Goal: Check status: Check status

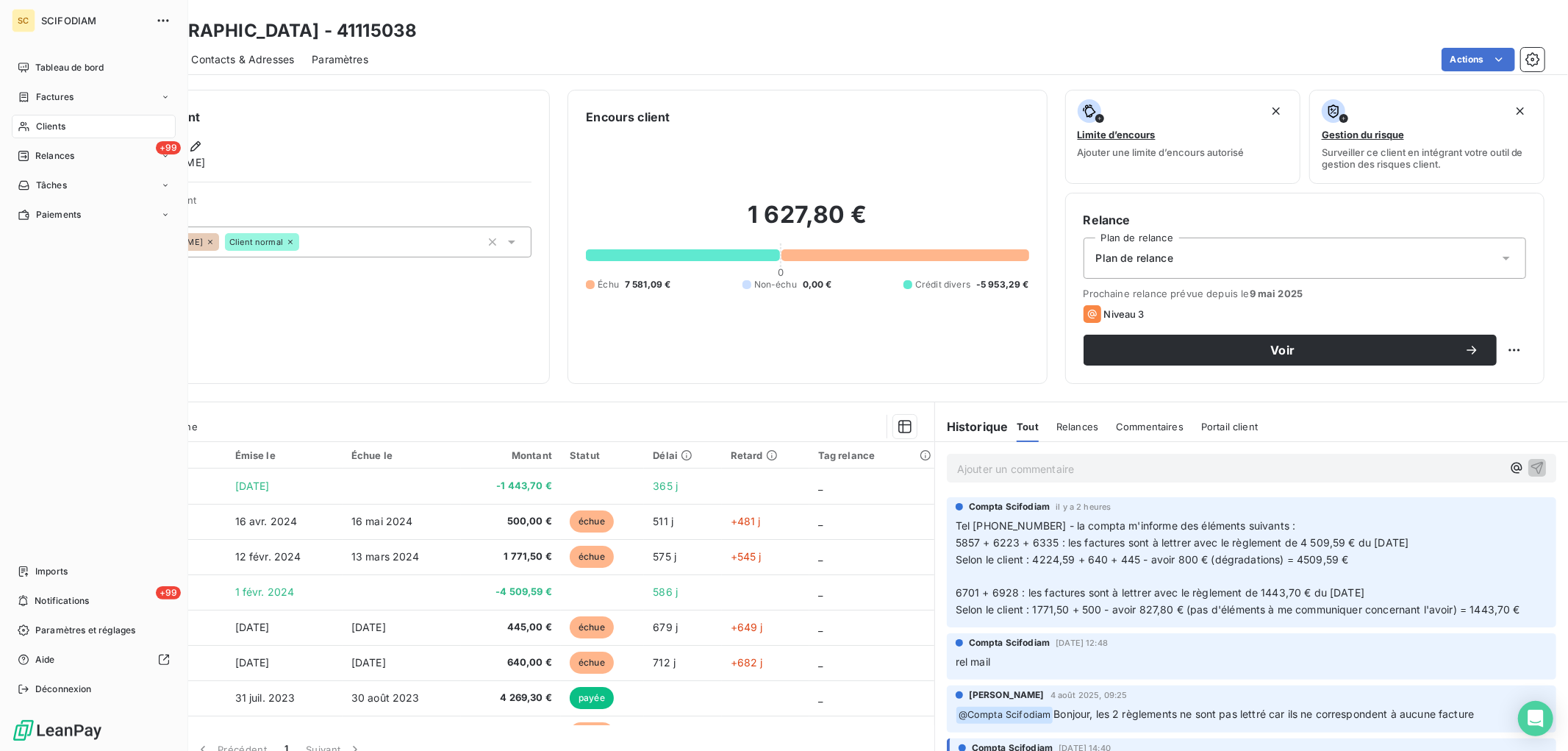
scroll to position [237, 0]
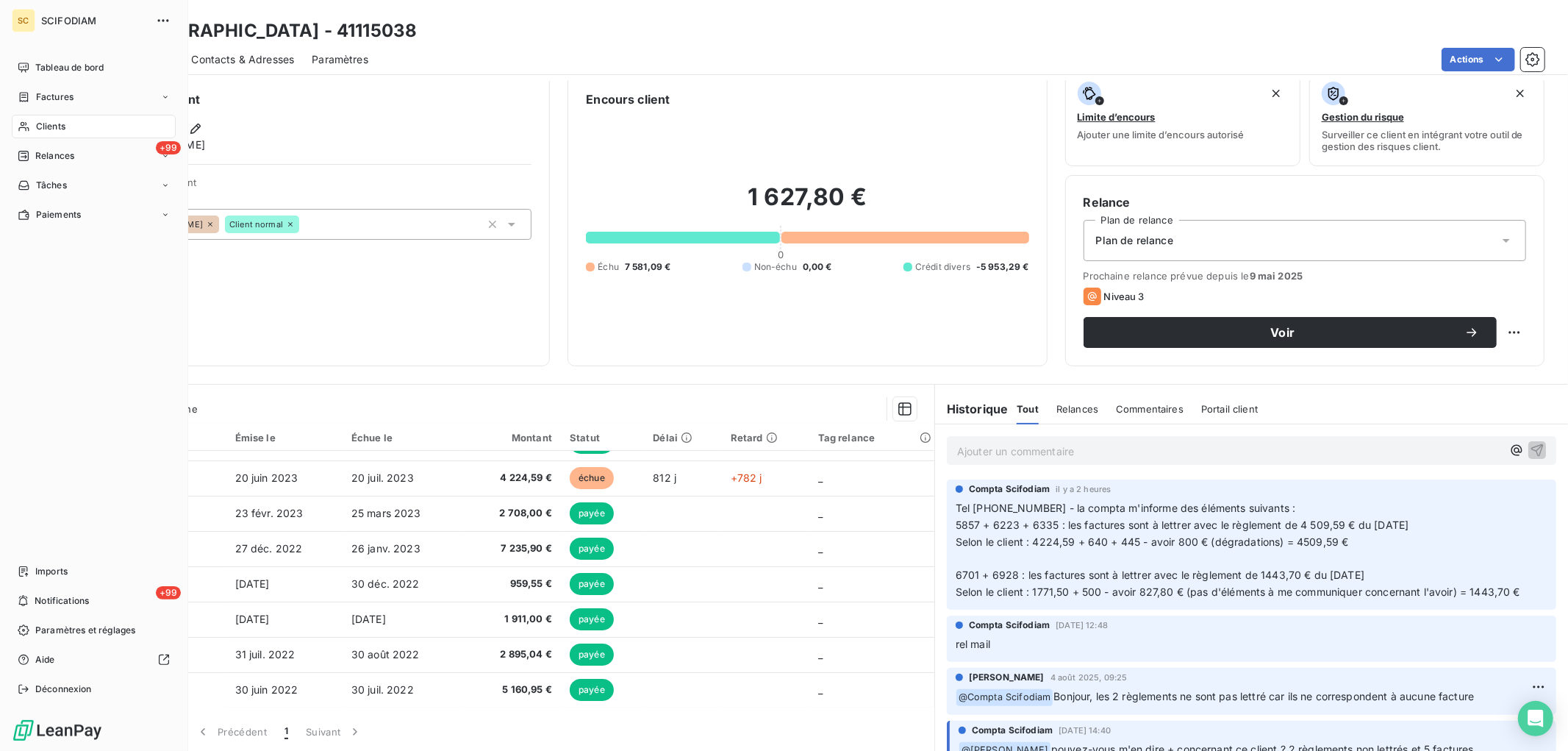
drag, startPoint x: 38, startPoint y: 122, endPoint x: 157, endPoint y: 124, distance: 119.0
click at [38, 123] on span "Clients" at bounding box center [51, 126] width 30 height 13
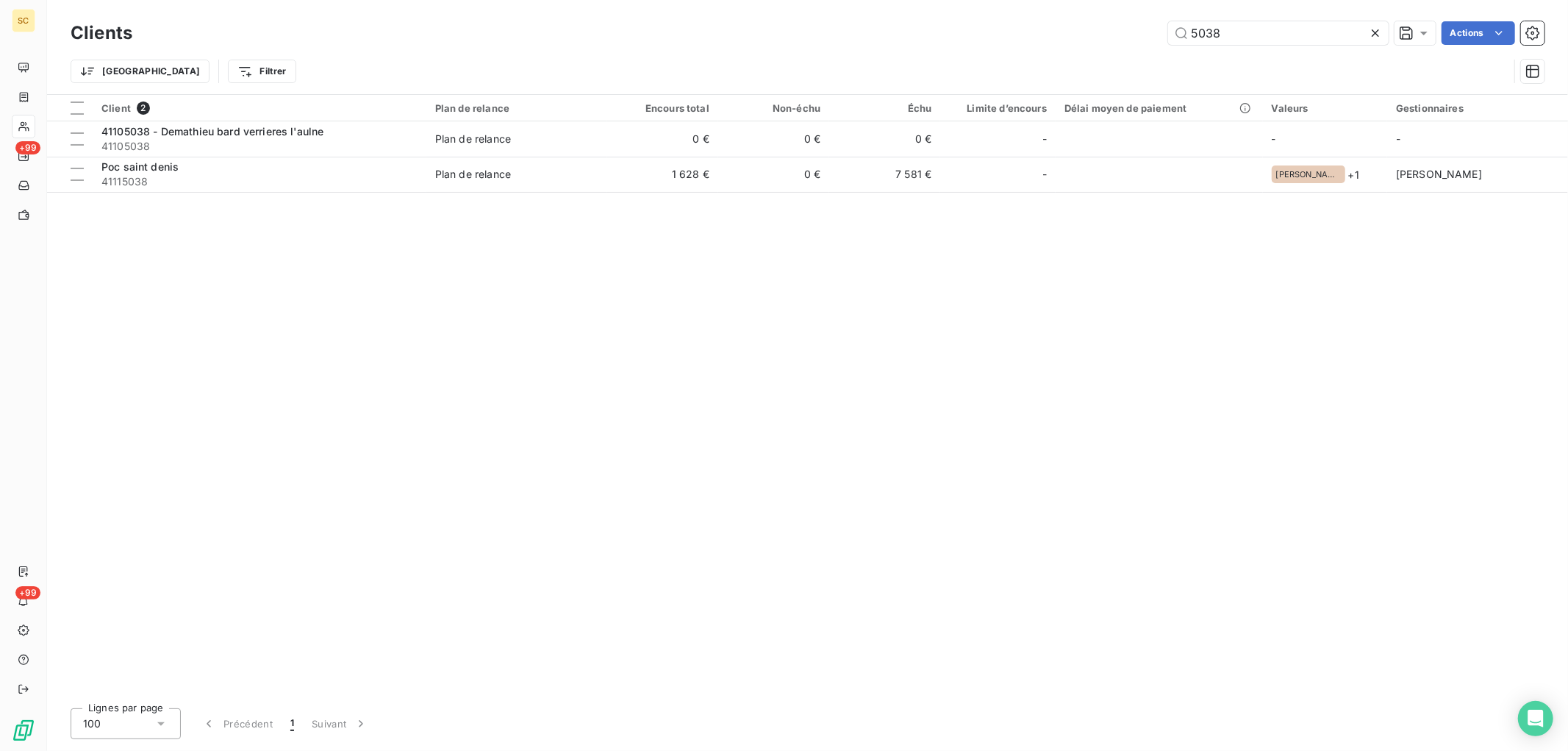
drag, startPoint x: 1082, startPoint y: 27, endPoint x: 733, endPoint y: 15, distance: 349.2
click at [733, 18] on div "Clients 5038 Actions" at bounding box center [807, 33] width 1474 height 31
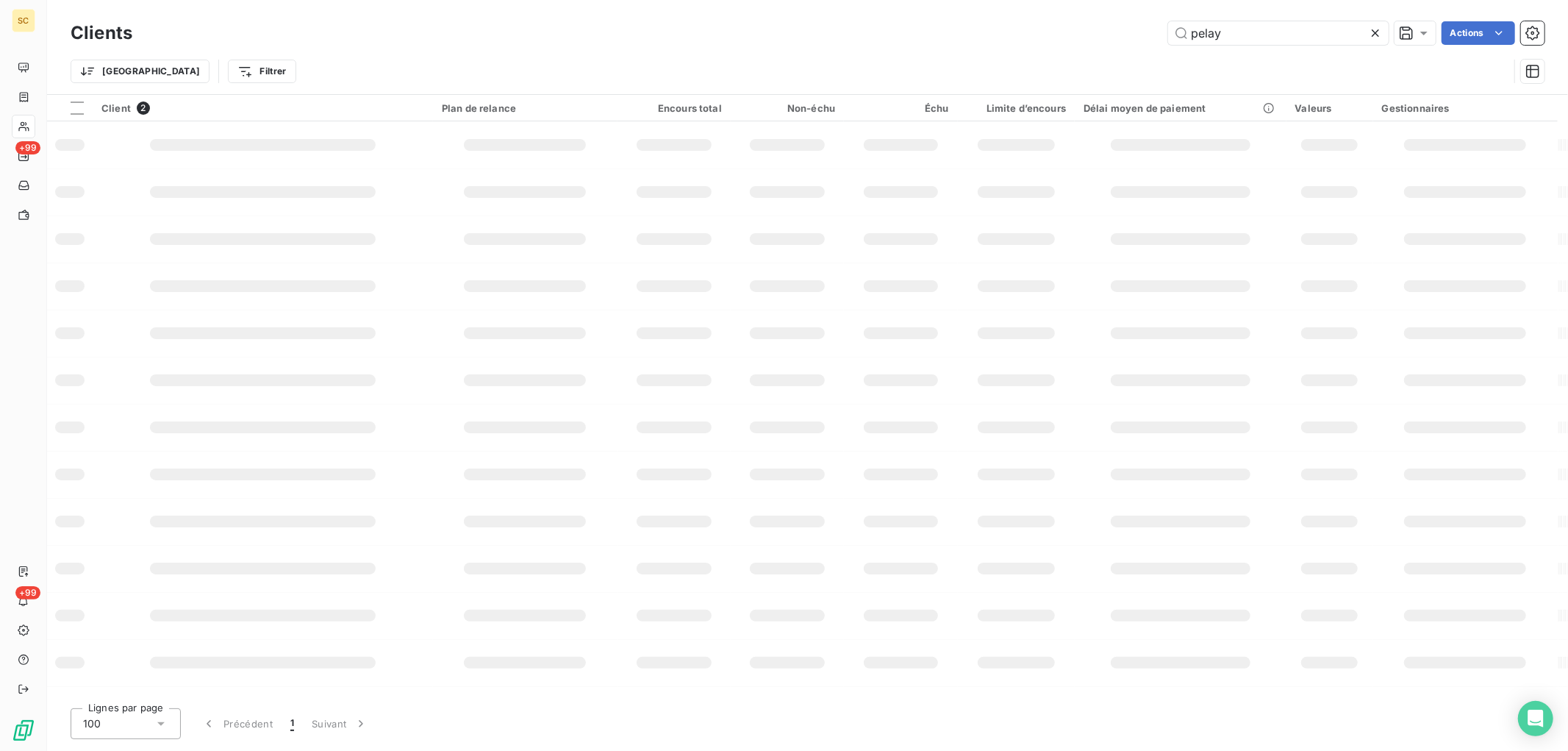
type input "pelay"
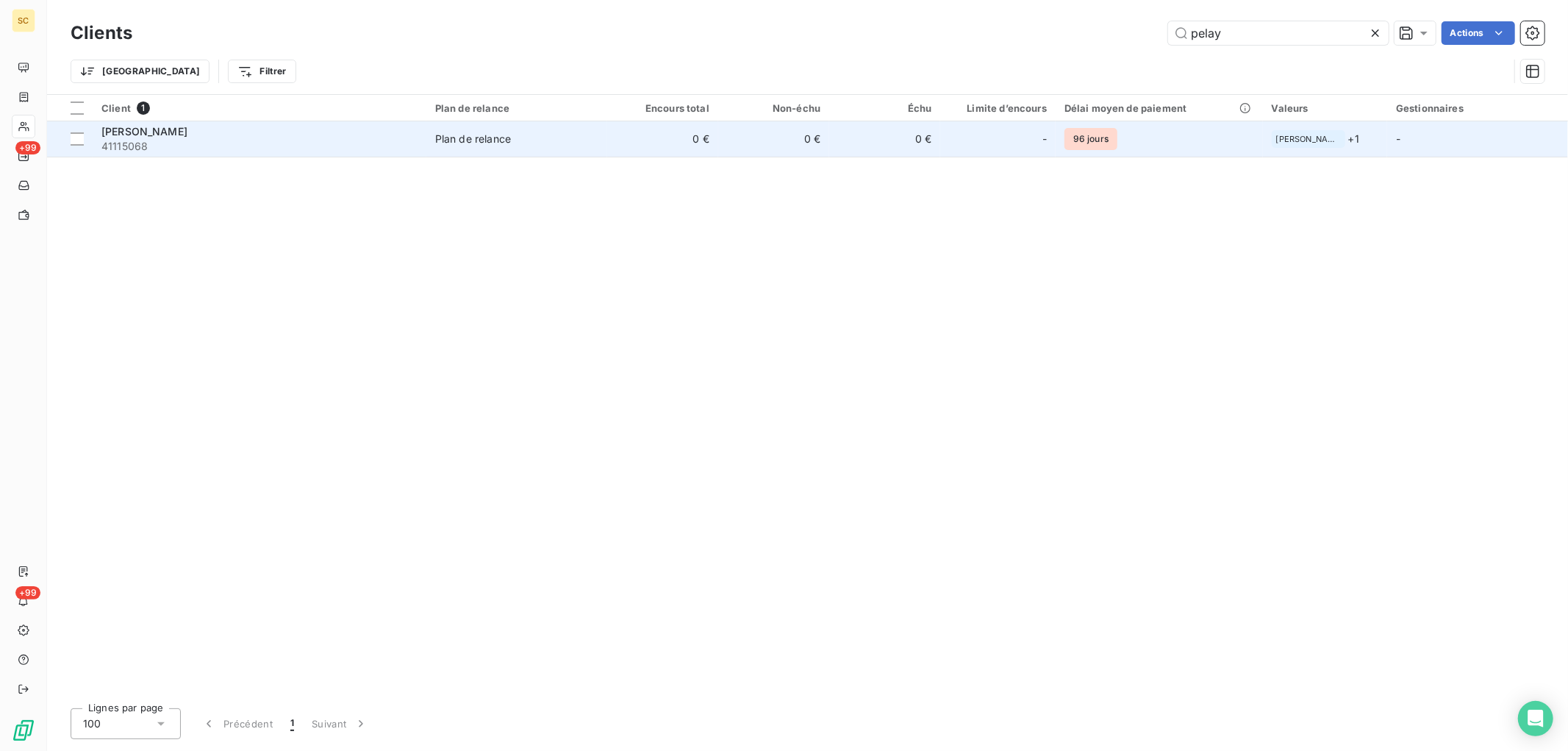
click at [753, 128] on td "0 €" at bounding box center [774, 139] width 111 height 35
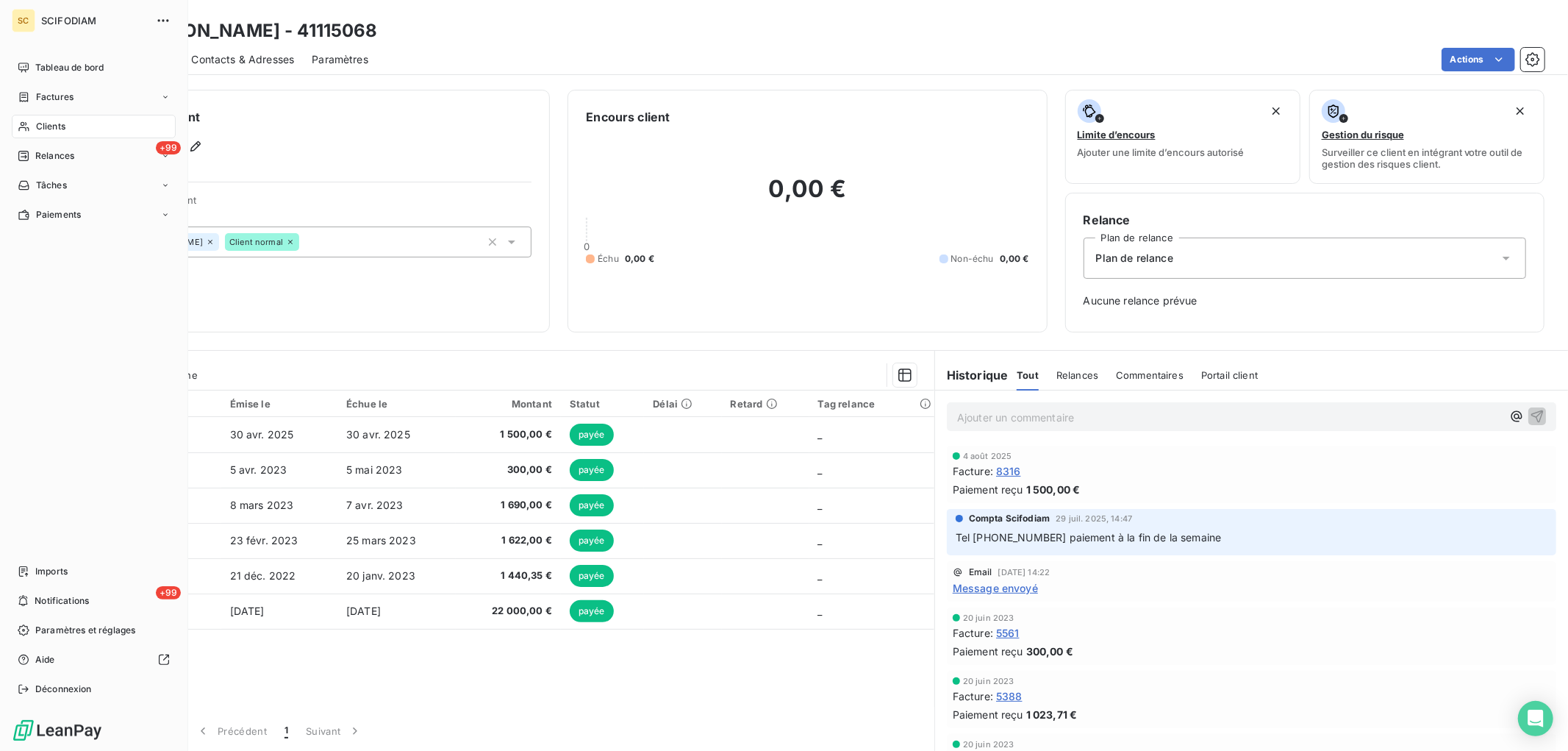
click at [52, 124] on span "Clients" at bounding box center [51, 126] width 30 height 13
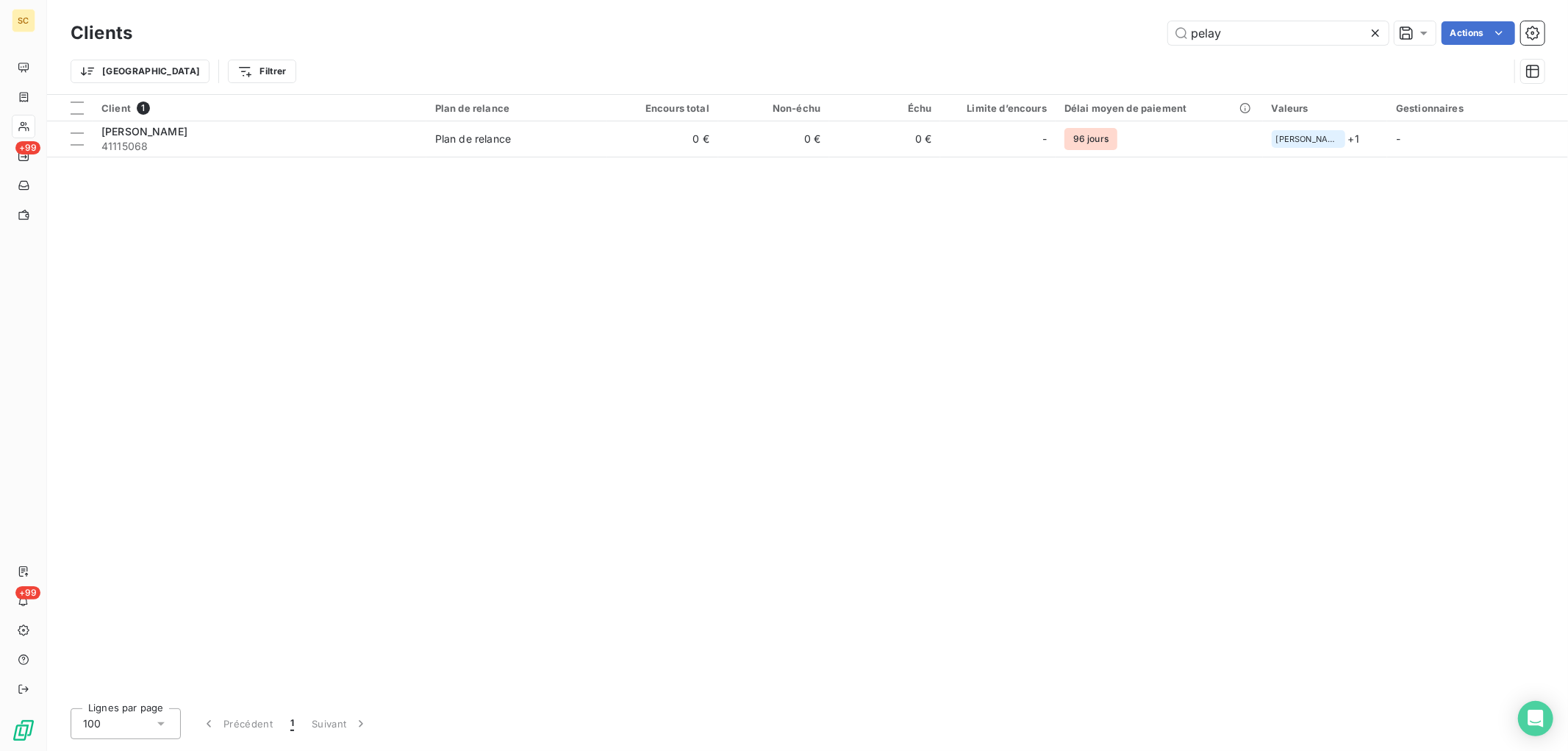
drag, startPoint x: 856, startPoint y: 31, endPoint x: 844, endPoint y: 17, distance: 18.4
click at [851, 31] on div "pelay Actions" at bounding box center [846, 33] width 1395 height 24
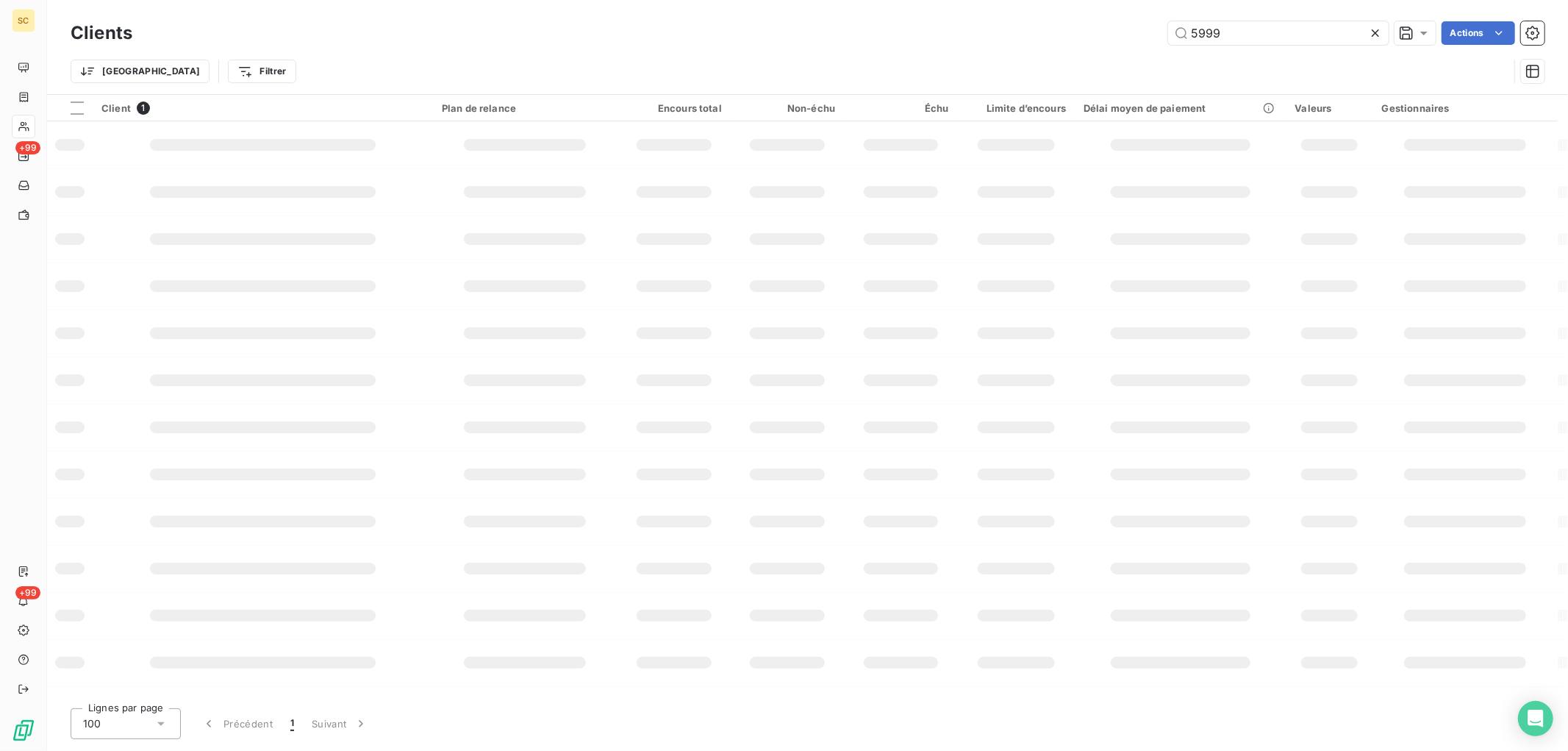
type input "5999"
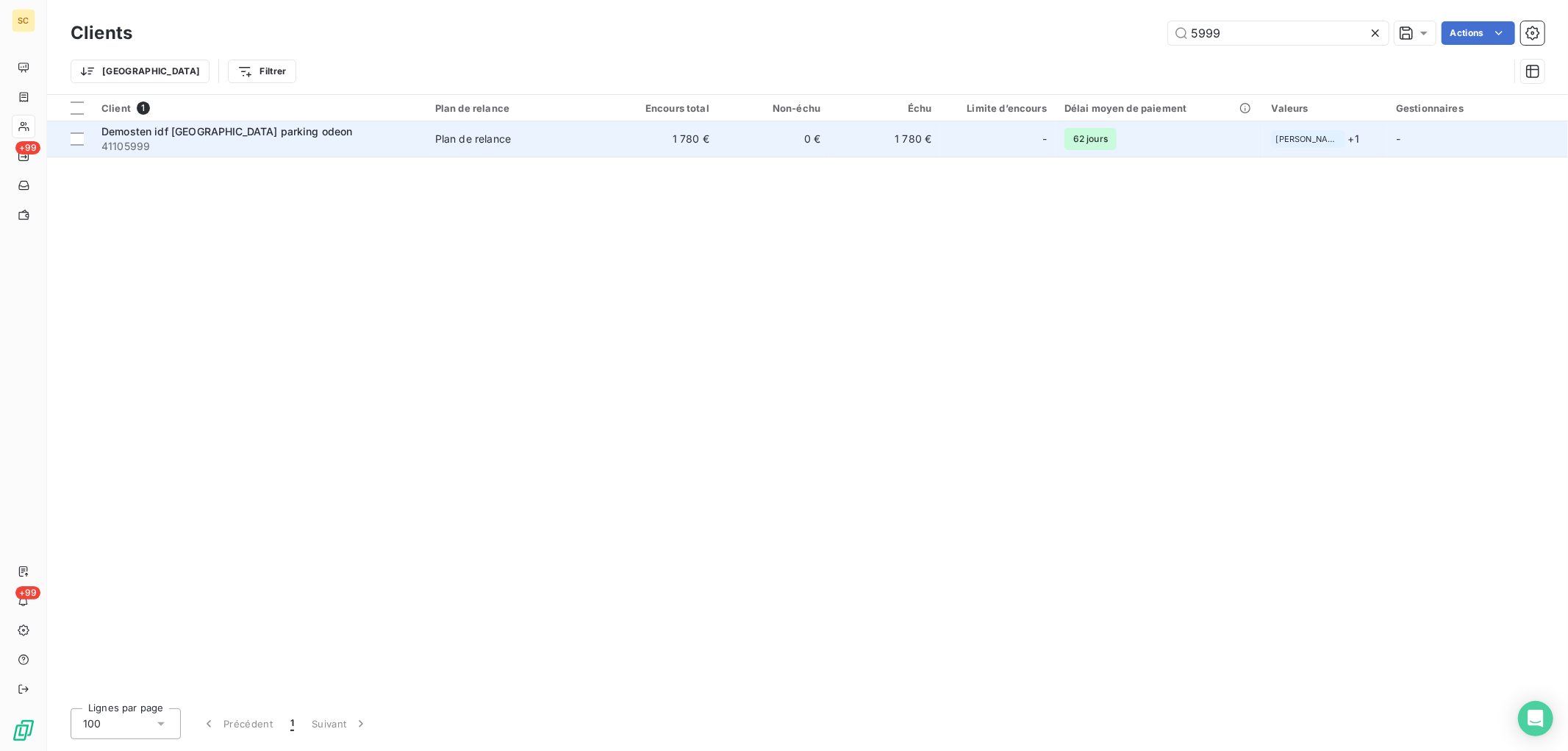
click at [704, 140] on td "1 780 €" at bounding box center [662, 139] width 111 height 35
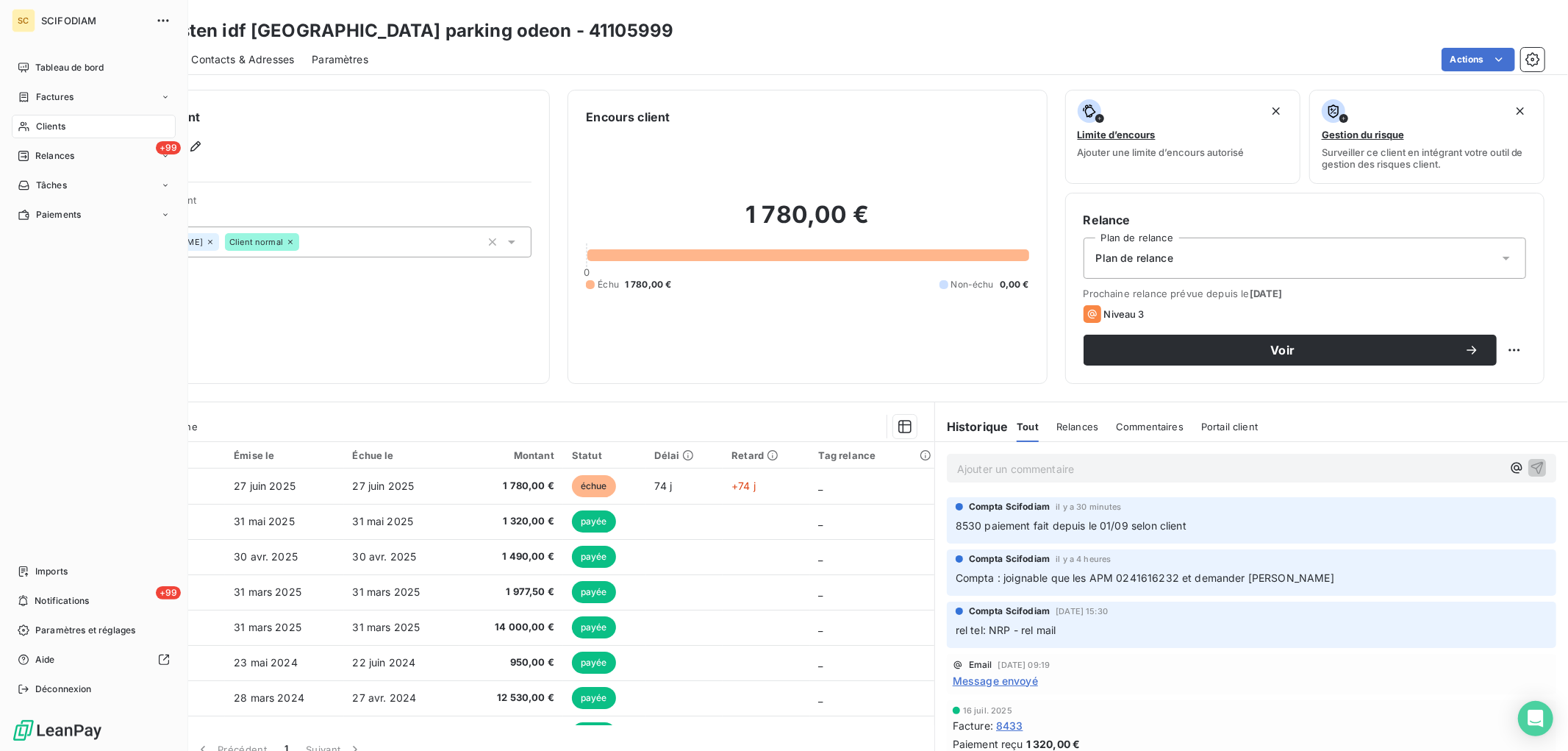
click at [32, 128] on div "Clients" at bounding box center [94, 127] width 163 height 24
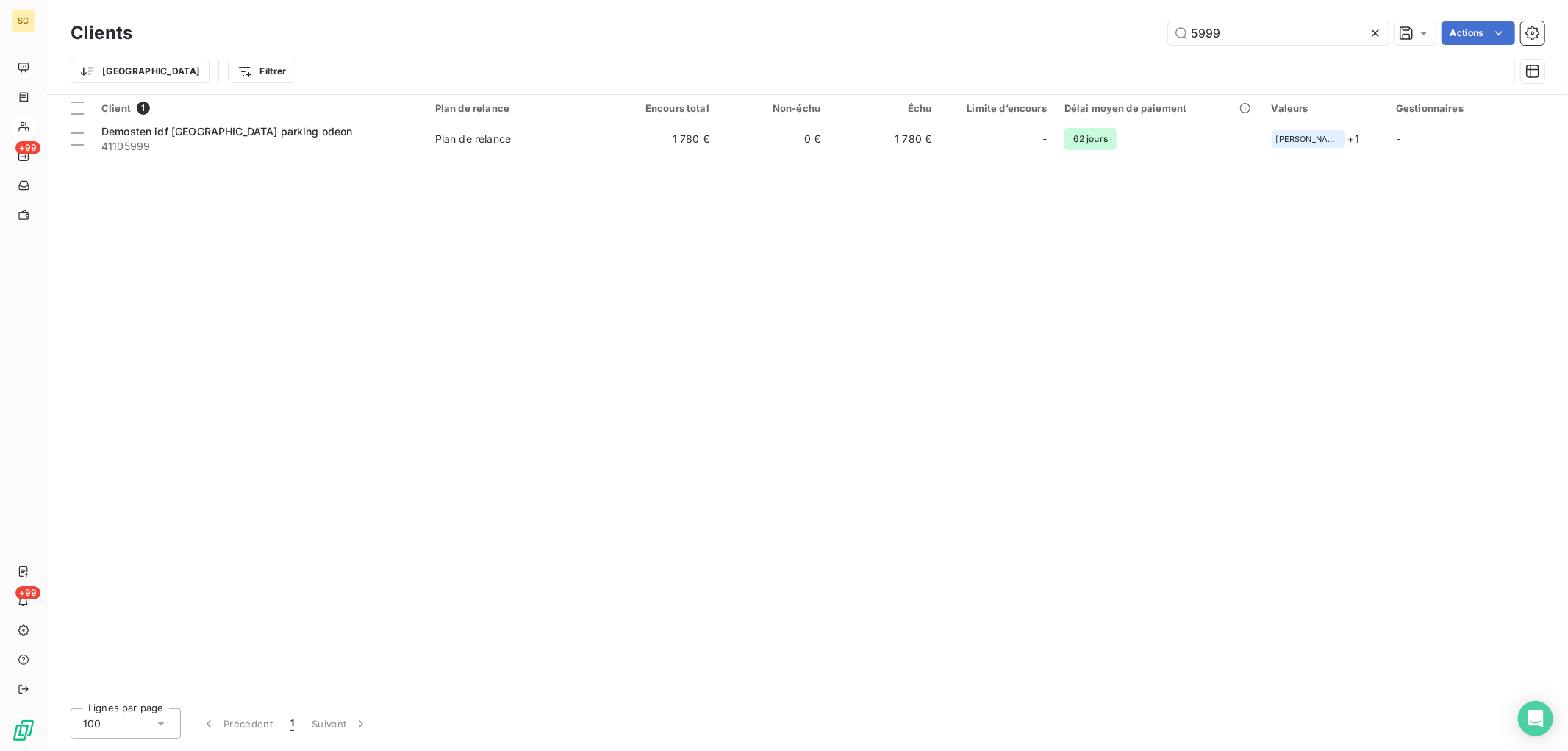
drag, startPoint x: 1178, startPoint y: 34, endPoint x: 1089, endPoint y: 27, distance: 89.3
click at [1090, 27] on div "5999 Actions" at bounding box center [846, 33] width 1395 height 24
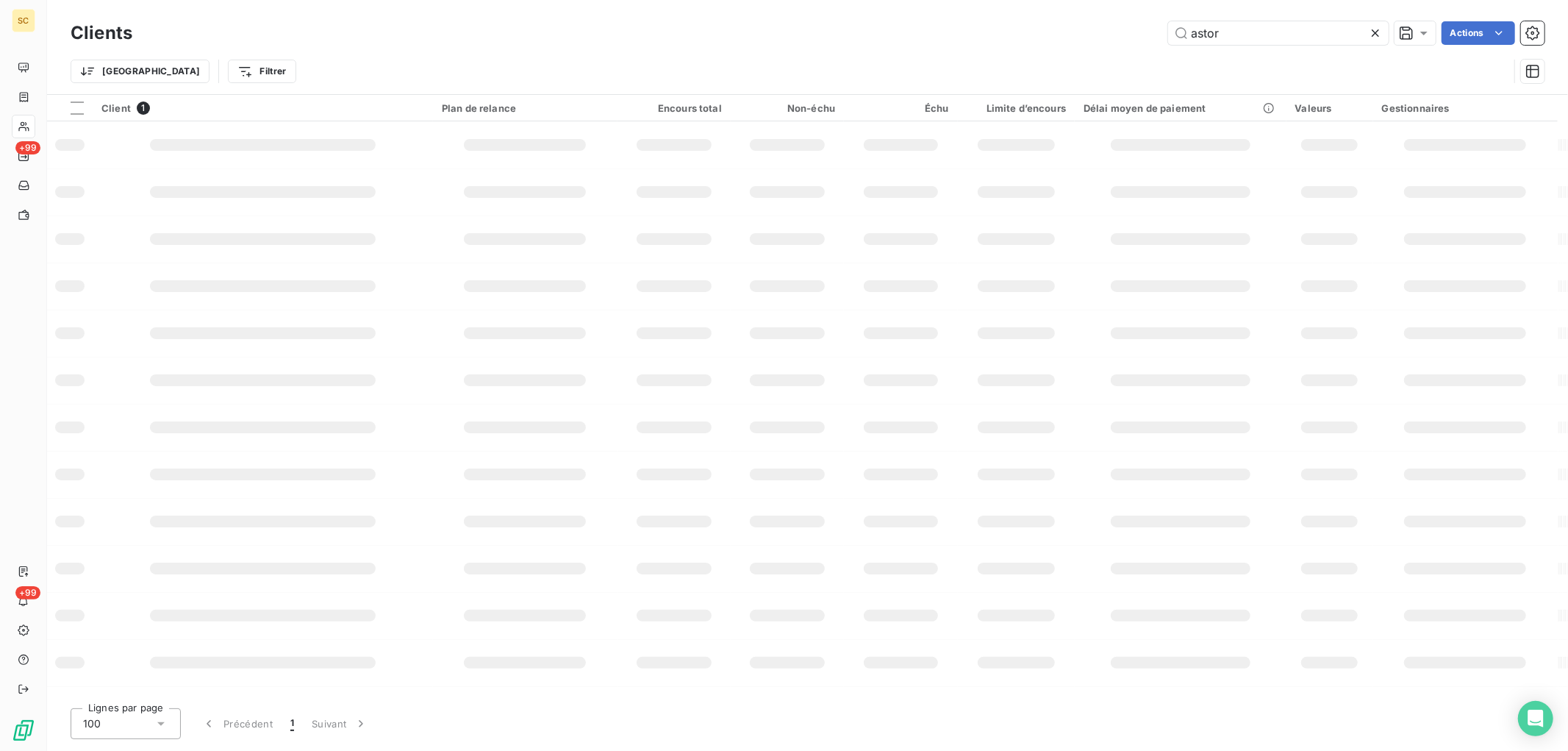
type input "astor"
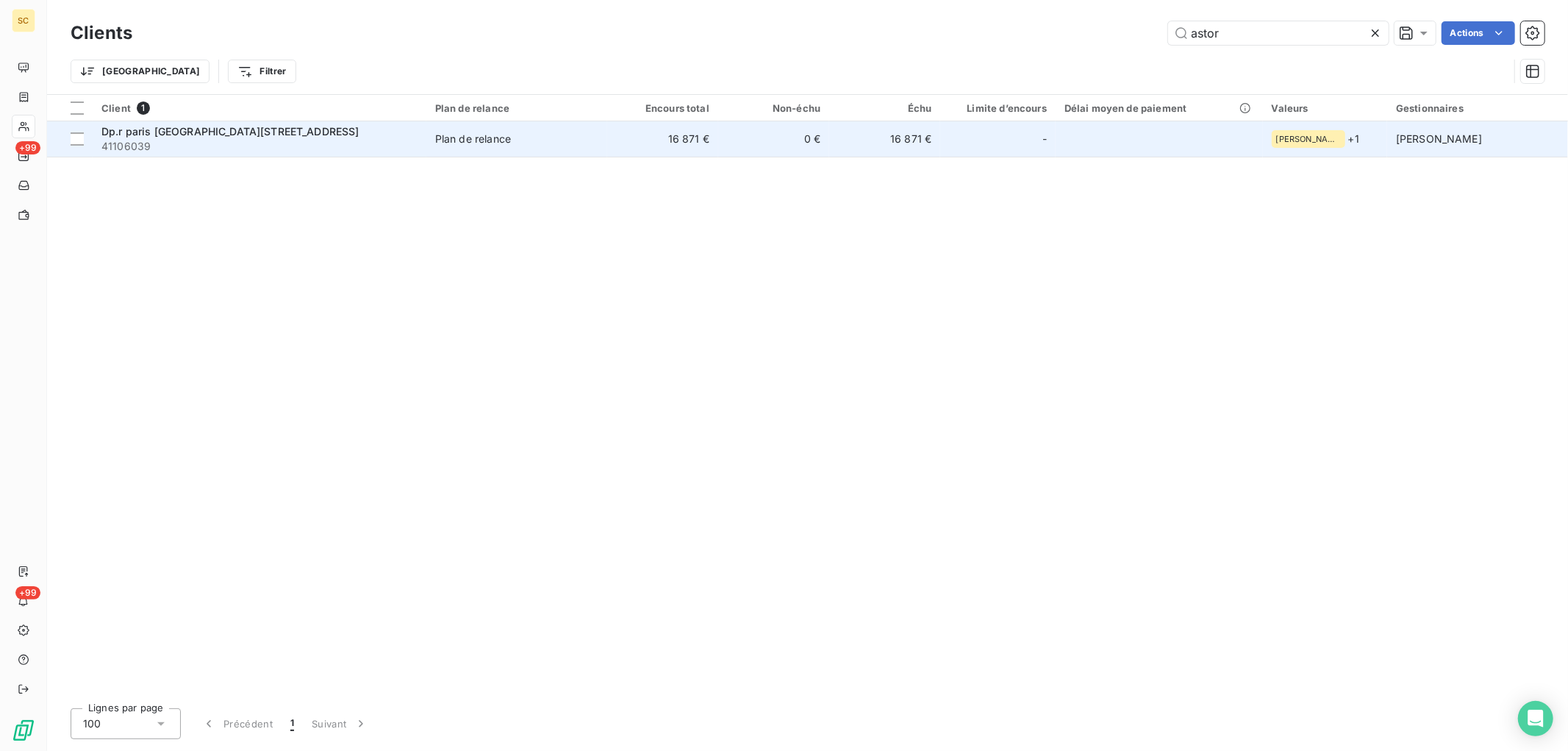
click at [587, 148] on td "Plan de relance" at bounding box center [516, 139] width 180 height 35
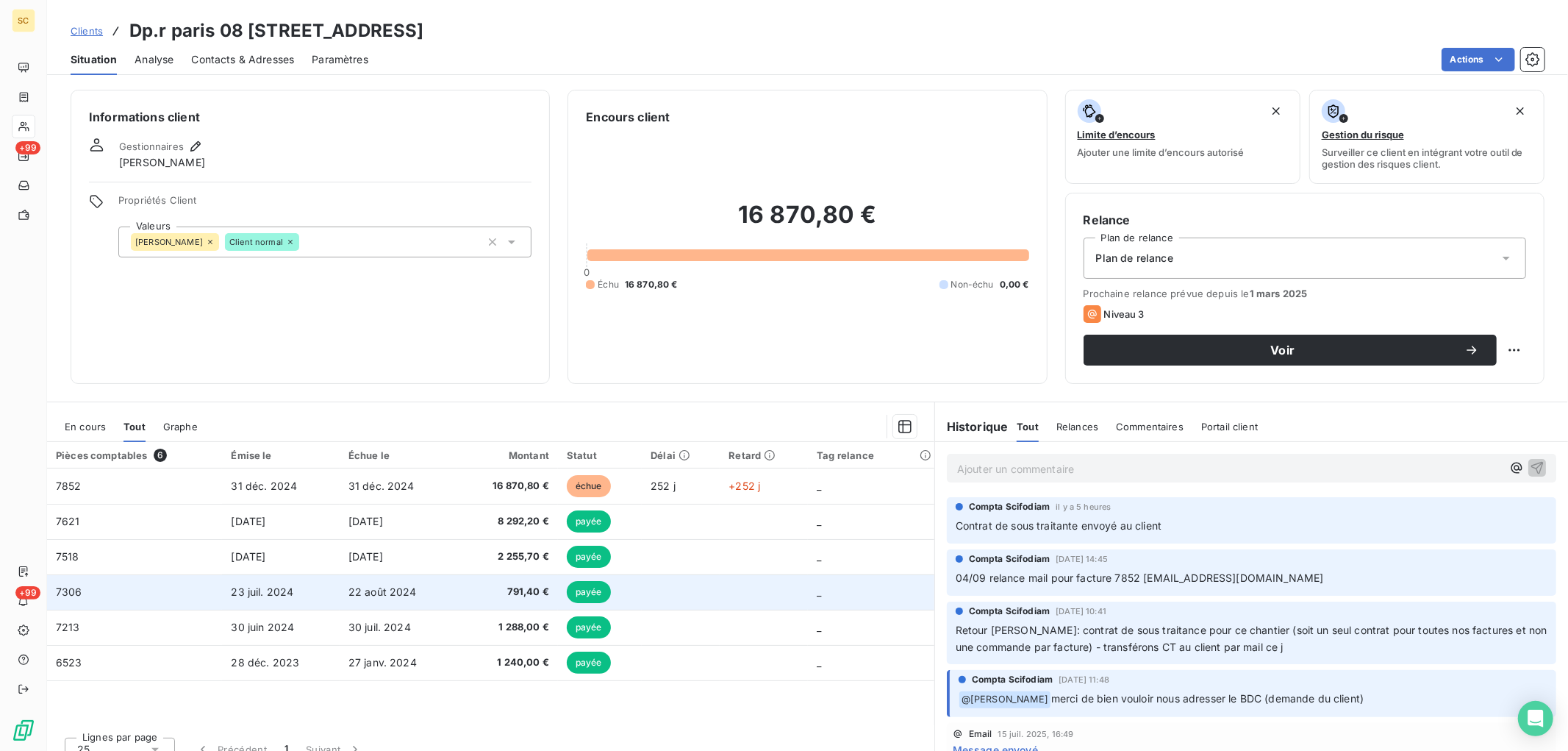
scroll to position [18, 0]
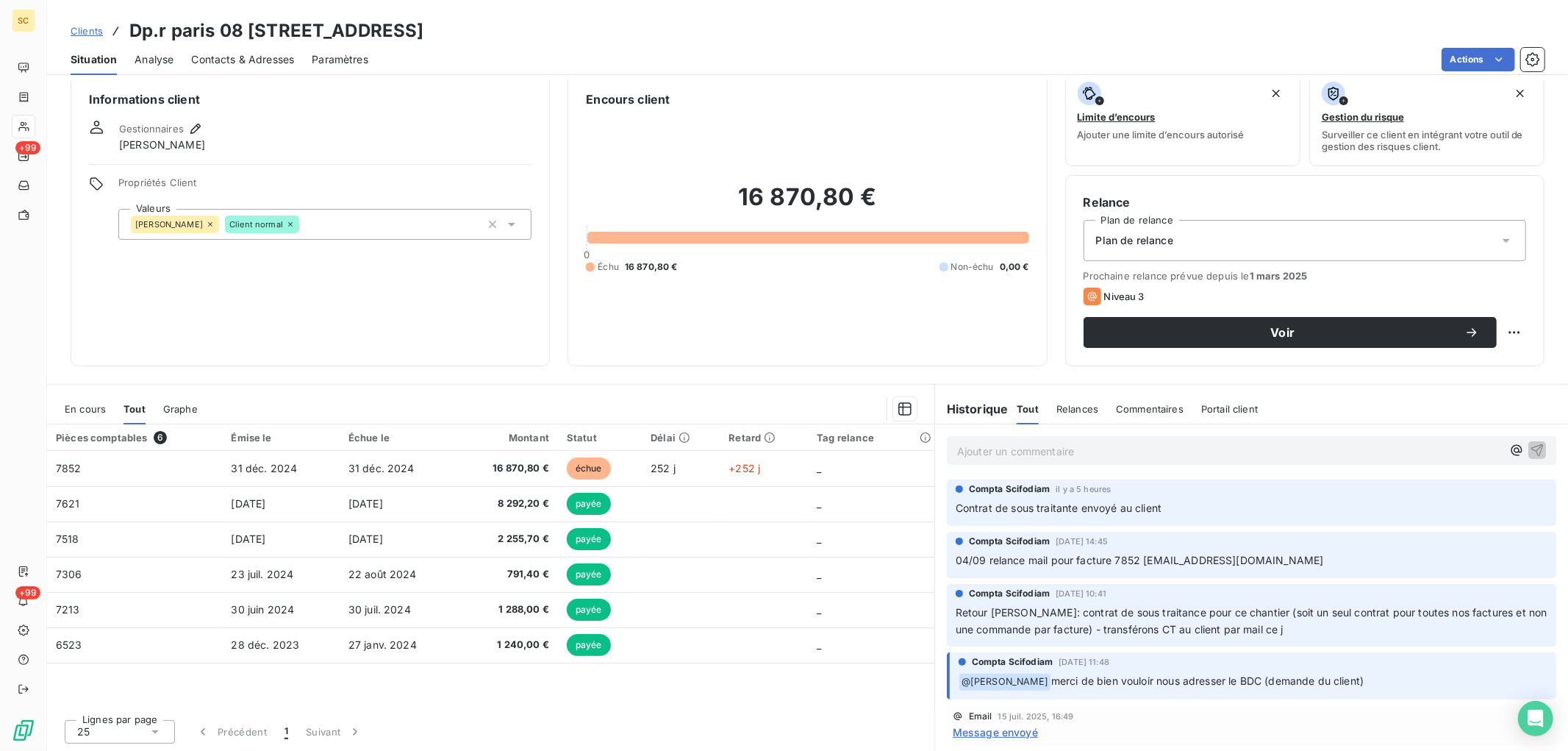
click at [96, 410] on span "En cours" at bounding box center [85, 409] width 41 height 12
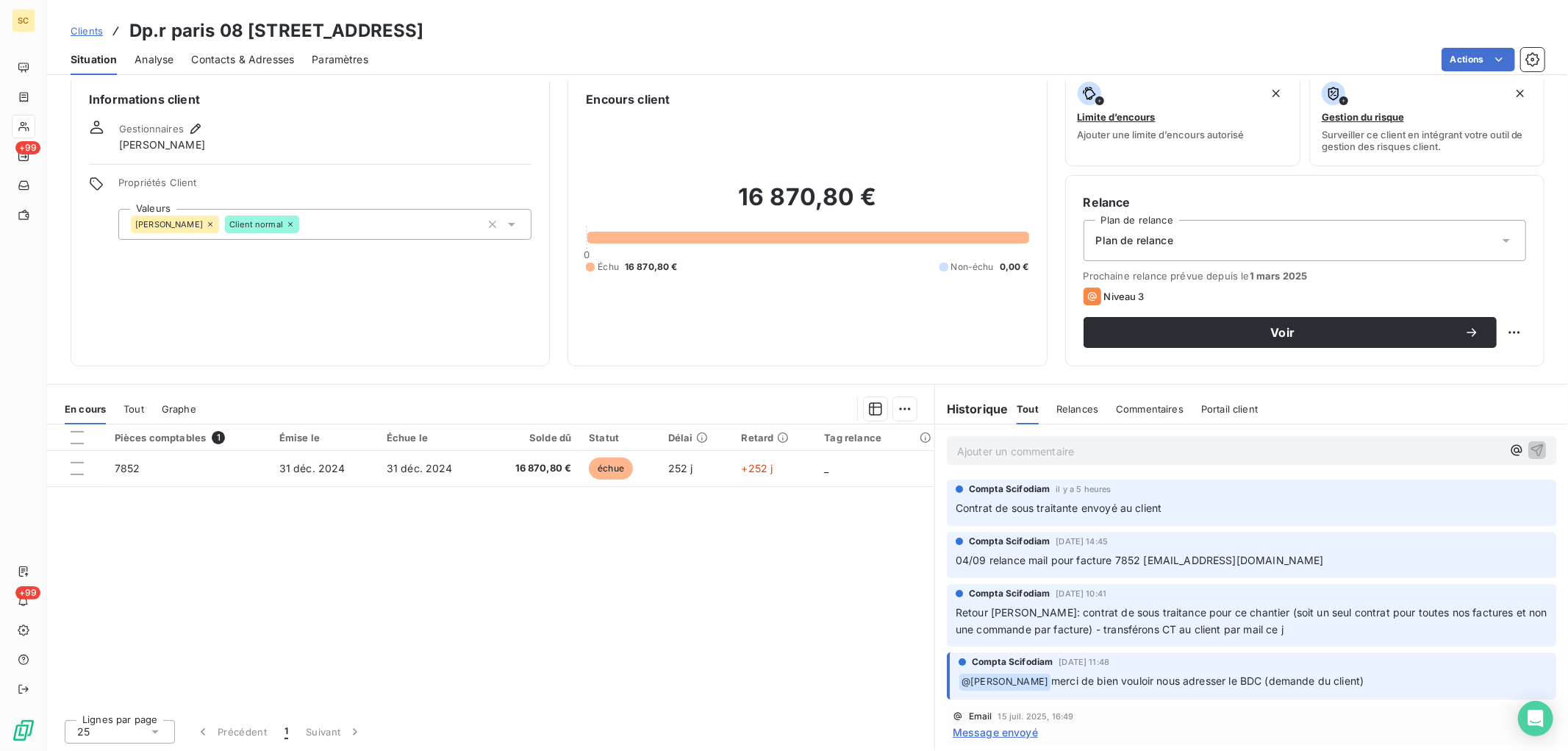
click at [131, 405] on span "Tout" at bounding box center [134, 409] width 21 height 12
